Goal: Share content: Share content

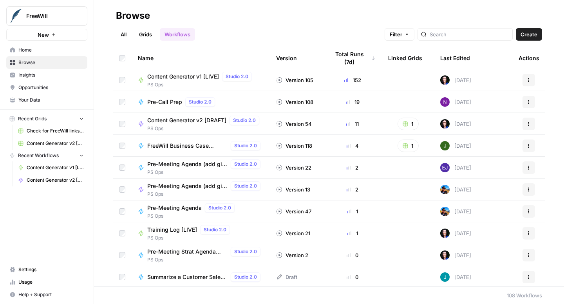
click at [176, 118] on span "Content Generator v2 [DRAFT]" at bounding box center [186, 121] width 79 height 8
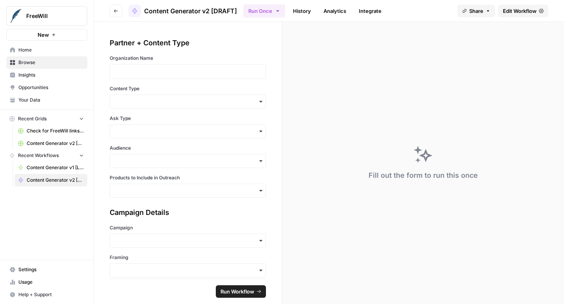
click at [115, 10] on icon "button" at bounding box center [115, 11] width 5 height 5
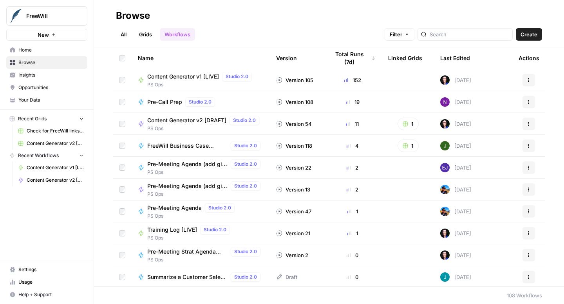
click at [173, 120] on span "Content Generator v2 [DRAFT]" at bounding box center [186, 121] width 79 height 8
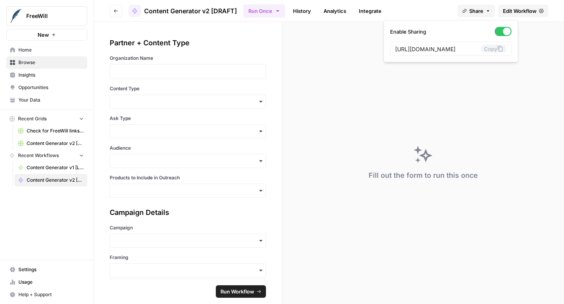
click at [483, 14] on button "Share" at bounding box center [476, 11] width 38 height 13
click at [481, 49] on button "Copy" at bounding box center [493, 49] width 25 height 8
